Goal: Task Accomplishment & Management: Manage account settings

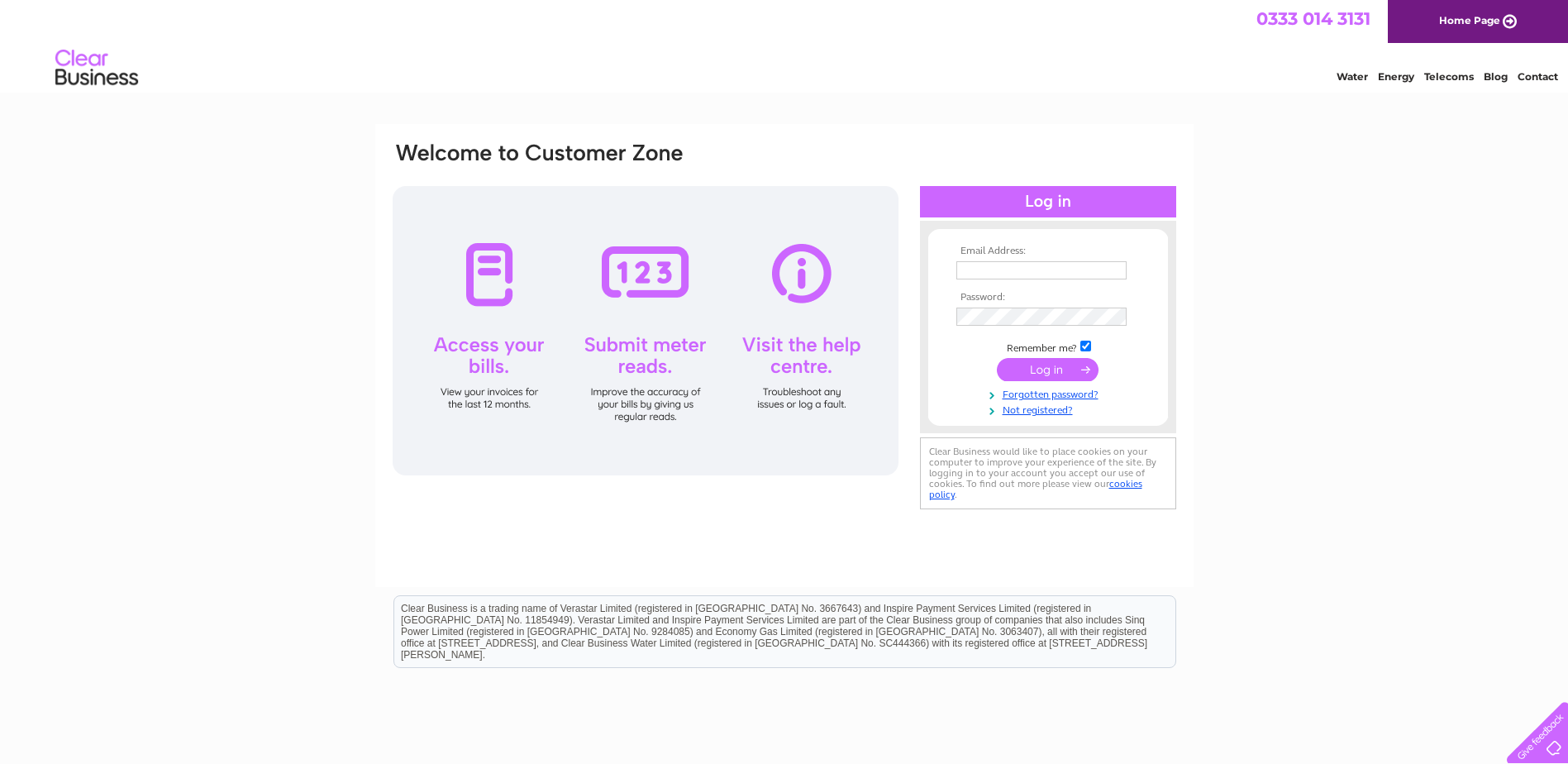
type input "[EMAIL_ADDRESS][DOMAIN_NAME]"
click at [1050, 366] on input "submit" at bounding box center [1047, 369] width 101 height 23
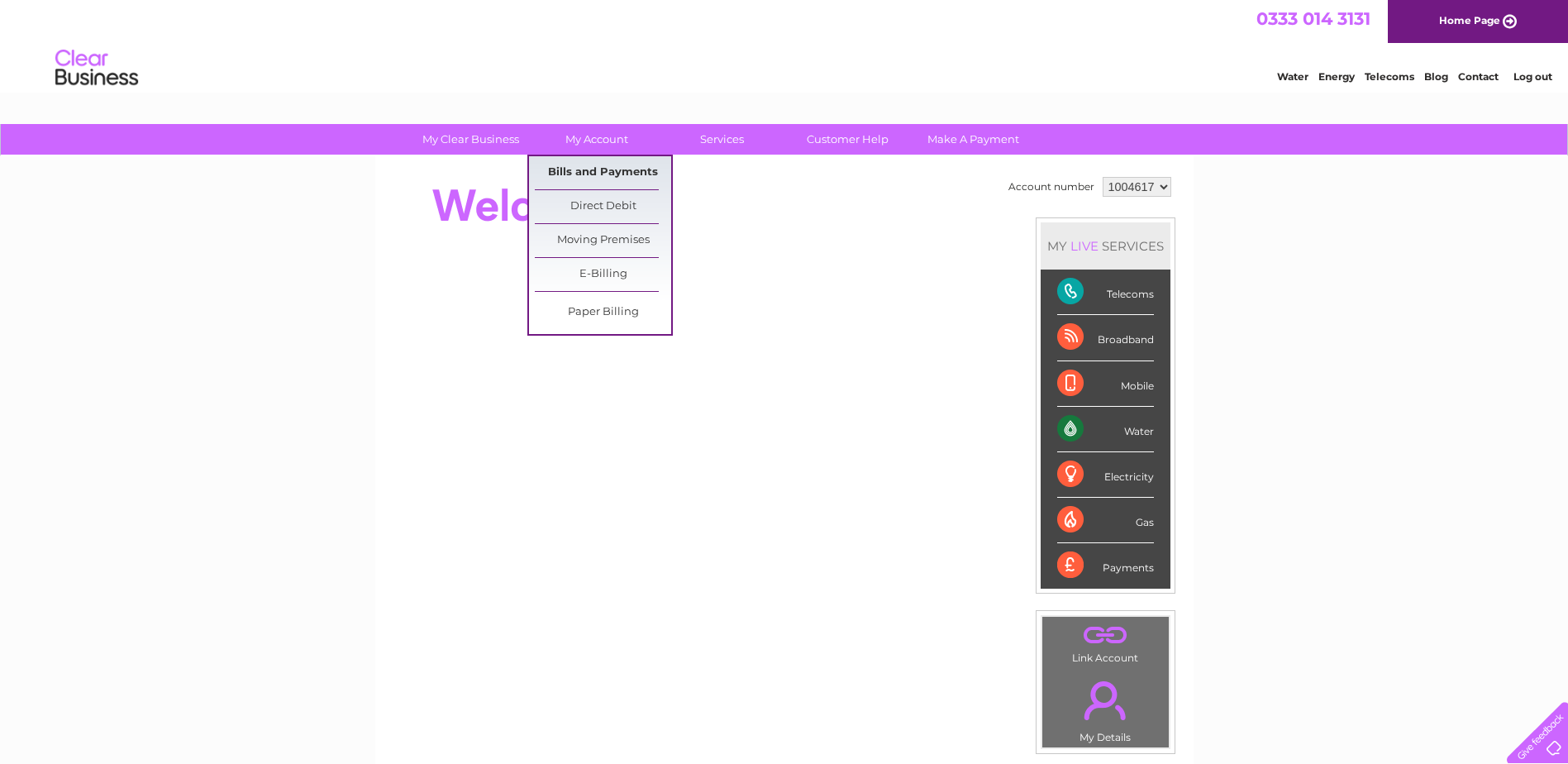
click at [595, 171] on link "Bills and Payments" at bounding box center [602, 173] width 136 height 33
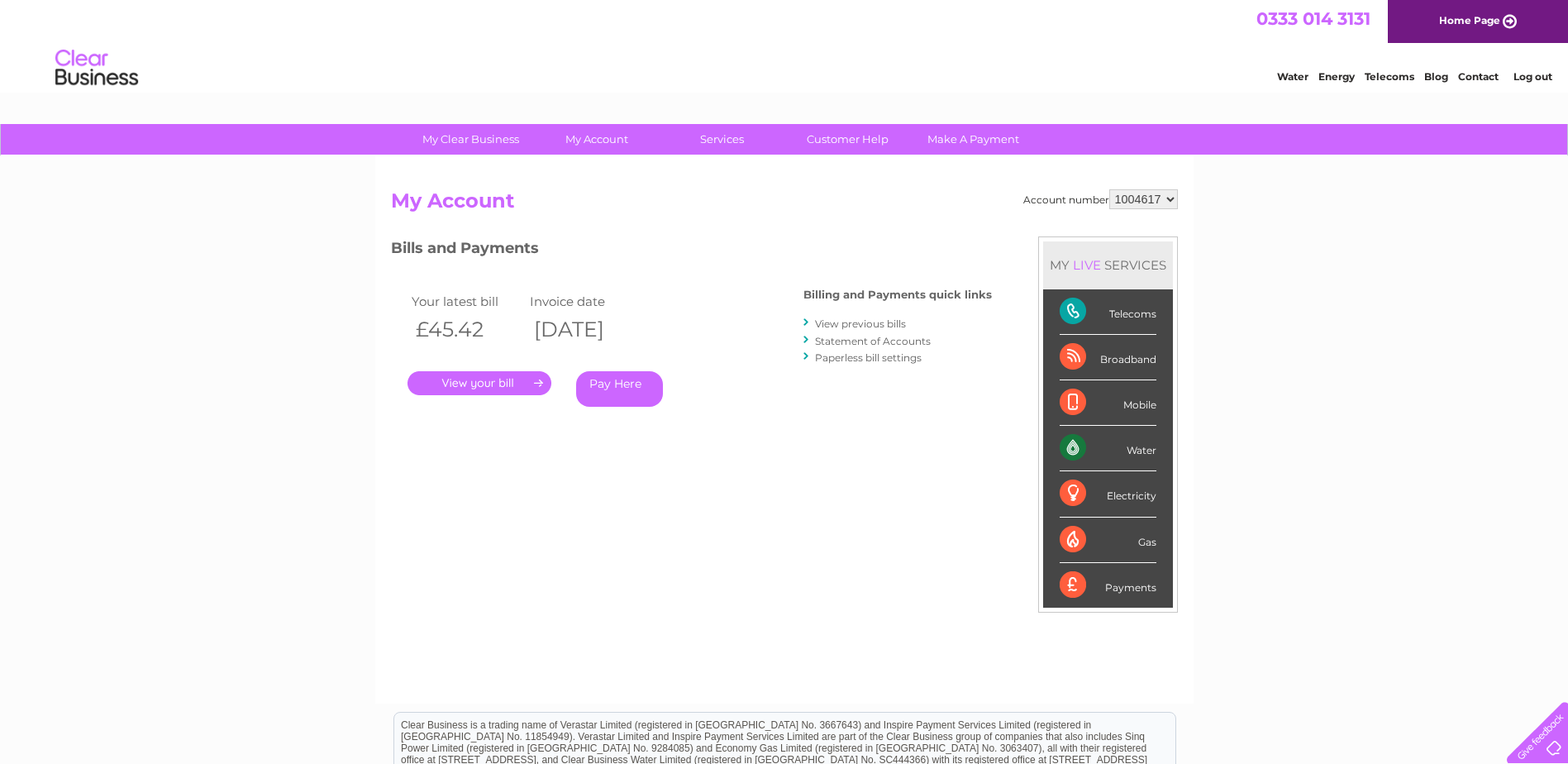
click at [463, 379] on link "." at bounding box center [479, 383] width 144 height 24
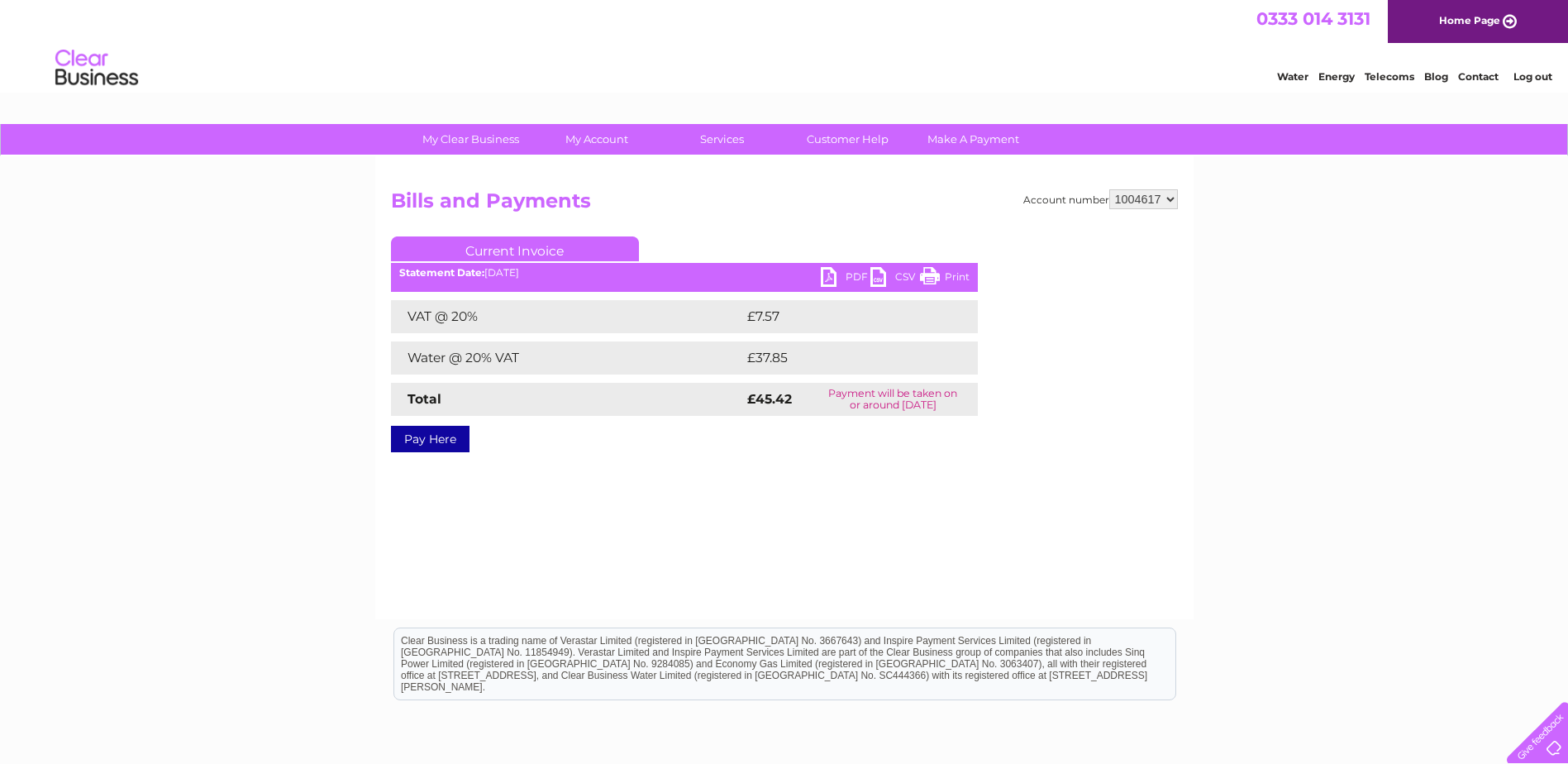
click at [825, 276] on link "PDF" at bounding box center [845, 279] width 49 height 24
